Goal: Information Seeking & Learning: Find specific fact

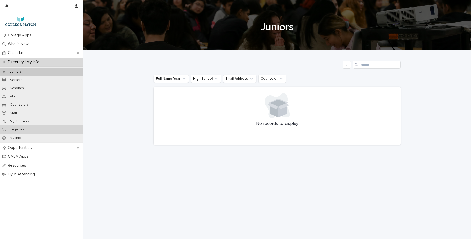
click at [41, 126] on div "Legacies" at bounding box center [41, 129] width 83 height 8
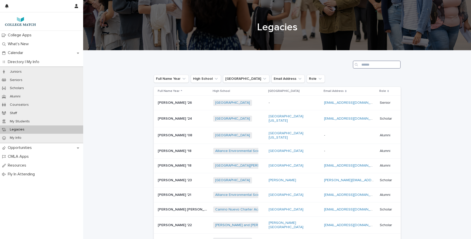
click at [380, 64] on input "Search" at bounding box center [377, 64] width 48 height 8
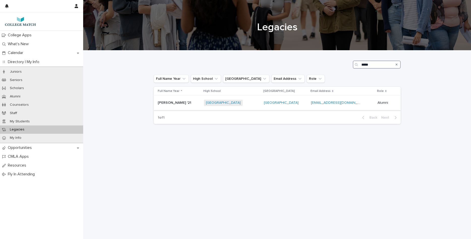
type input "*****"
click at [173, 105] on div "[PERSON_NAME] '21 [PERSON_NAME] '21" at bounding box center [179, 103] width 42 height 8
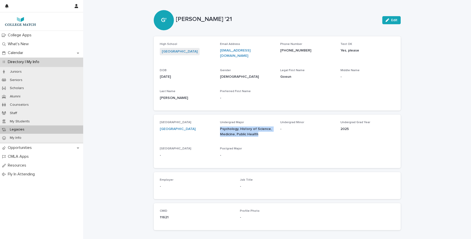
drag, startPoint x: 260, startPoint y: 132, endPoint x: 221, endPoint y: 128, distance: 39.3
click at [221, 128] on p "Psychology, History of Science, Medicine, Public Health" at bounding box center [247, 131] width 54 height 11
